Goal: Task Accomplishment & Management: Manage account settings

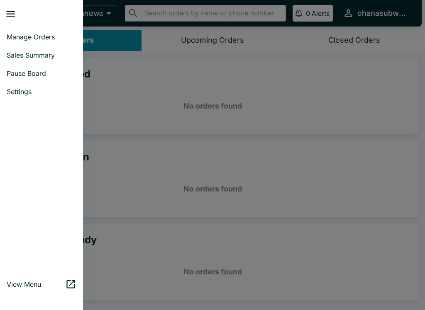
click at [20, 71] on span "Pause Board" at bounding box center [42, 73] width 70 height 8
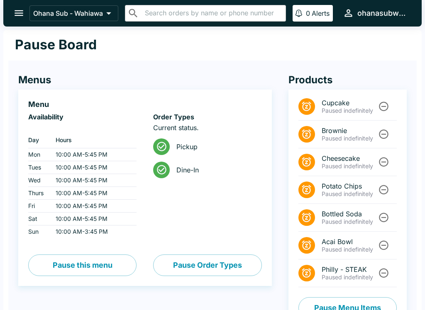
click at [80, 269] on button "Pause this menu" at bounding box center [82, 266] width 108 height 22
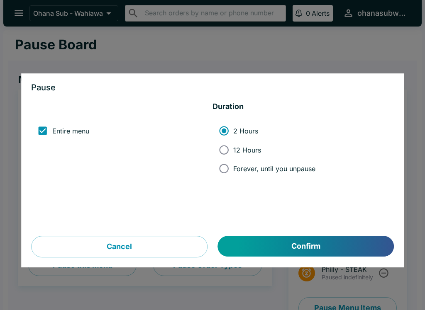
click at [224, 169] on input "Forever, until you unpause" at bounding box center [223, 168] width 19 height 19
radio input "true"
click at [273, 252] on button "Confirm" at bounding box center [306, 246] width 176 height 21
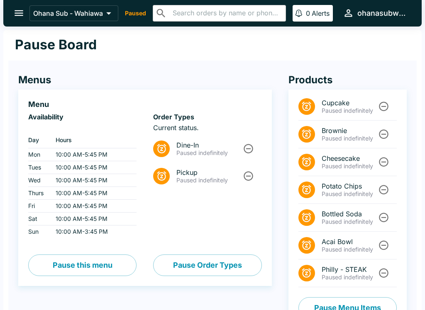
click at [142, 8] on div "Ohana Sub - Wahiawa Paused ​ ​ 0 Alerts ohanasubwahiawa" at bounding box center [220, 13] width 382 height 18
click at [142, 18] on div "Ohana Sub - Wahiawa Paused ​ ​ 0 Alerts ohanasubwahiawa" at bounding box center [220, 13] width 382 height 18
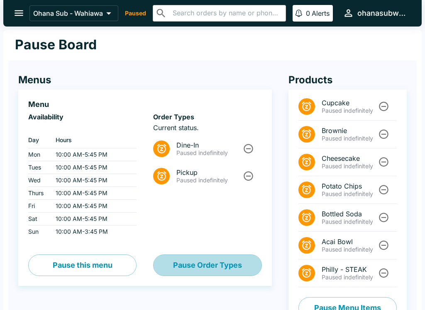
click at [204, 266] on button "Pause Order Types" at bounding box center [207, 266] width 108 height 22
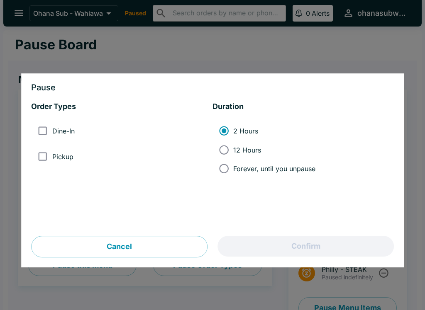
click at [35, 129] on input "Dine-In" at bounding box center [42, 131] width 19 height 19
checkbox input "true"
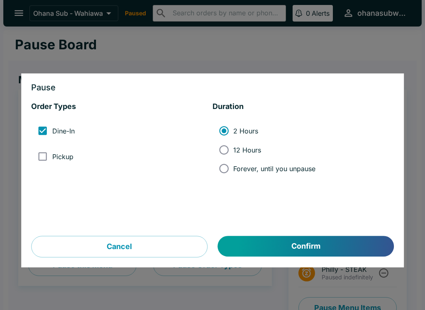
click at [41, 159] on input "Pickup" at bounding box center [42, 156] width 19 height 19
checkbox input "true"
click at [225, 173] on input "Forever, until you unpause" at bounding box center [223, 168] width 19 height 19
radio input "true"
click at [265, 250] on button "Confirm" at bounding box center [306, 246] width 176 height 21
